Goal: Task Accomplishment & Management: Manage account settings

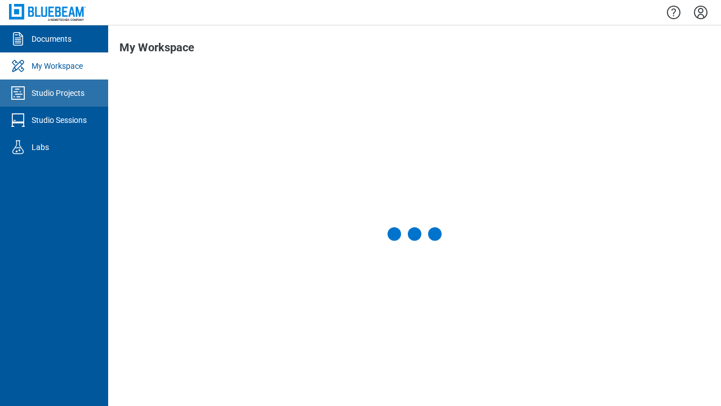
click at [54, 93] on div "Studio Projects" at bounding box center [58, 92] width 53 height 11
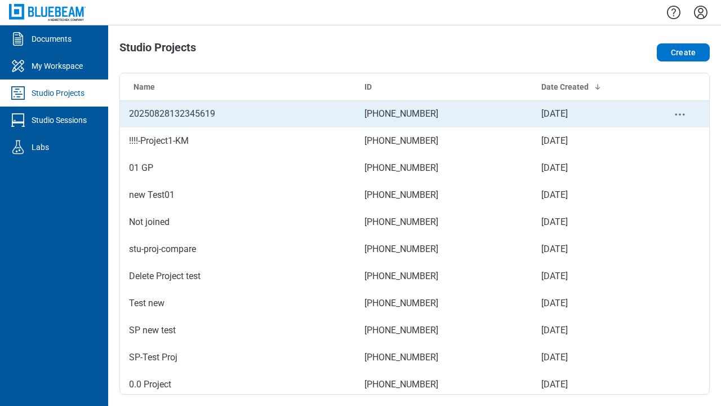
click at [410, 114] on td "[PHONE_NUMBER]" at bounding box center [444, 113] width 177 height 27
